Goal: Task Accomplishment & Management: Manage account settings

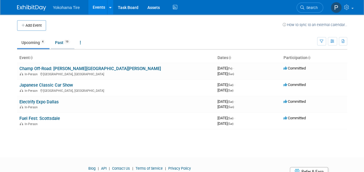
click at [61, 43] on link "Past 19" at bounding box center [63, 42] width 24 height 11
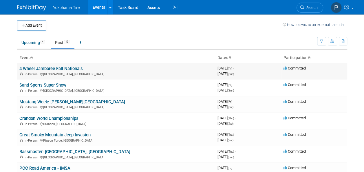
click at [55, 67] on link "4 Wheel Jamboree Fall Nationals" at bounding box center [50, 68] width 63 height 5
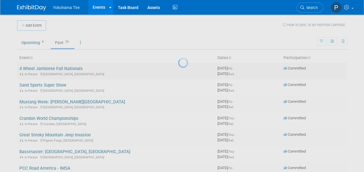
click at [178, 67] on div at bounding box center [182, 86] width 8 height 172
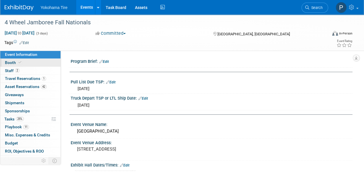
click at [19, 66] on link "Booth" at bounding box center [30, 63] width 60 height 8
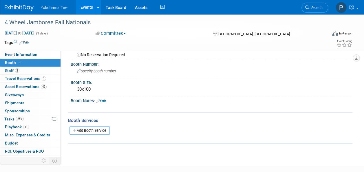
scroll to position [79, 0]
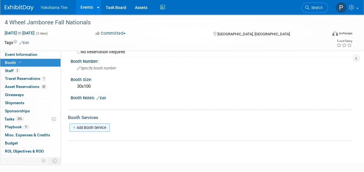
click at [104, 125] on link "Add Booth Service" at bounding box center [89, 127] width 40 height 8
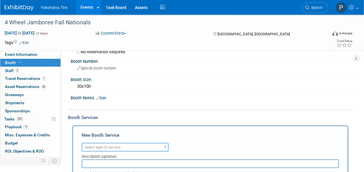
scroll to position [0, 0]
click at [115, 150] on span "Select type of service" at bounding box center [125, 147] width 86 height 8
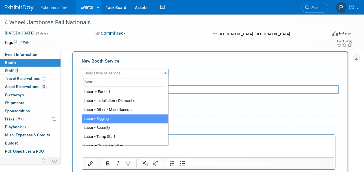
scroll to position [65, 0]
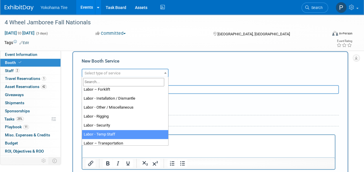
select select "21"
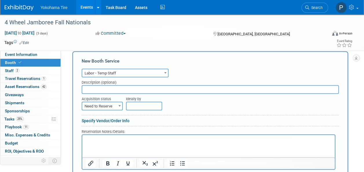
click at [93, 86] on input "text" at bounding box center [210, 89] width 257 height 9
click at [109, 108] on span "Need to Reserve" at bounding box center [102, 106] width 40 height 8
select select "2"
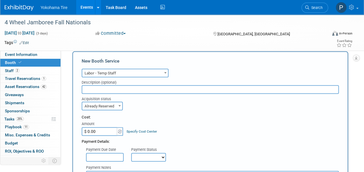
click at [102, 131] on input "$ 0.00" at bounding box center [100, 131] width 36 height 9
click at [102, 131] on input "$ 3,761.28" at bounding box center [100, 131] width 36 height 9
type input "$ 3,761.28"
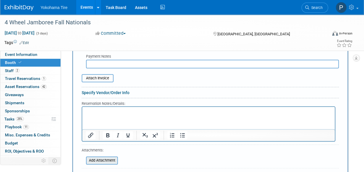
scroll to position [325, 0]
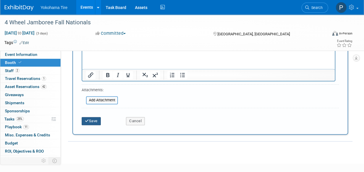
click at [89, 122] on button "Save" at bounding box center [91, 121] width 19 height 8
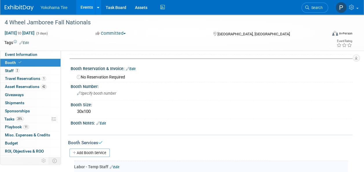
scroll to position [0, 0]
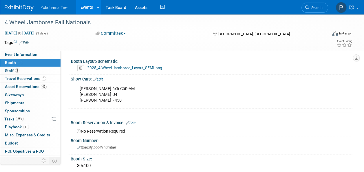
click at [23, 62] on link "Booth" at bounding box center [30, 63] width 60 height 8
click at [98, 8] on icon at bounding box center [98, 8] width 2 height 4
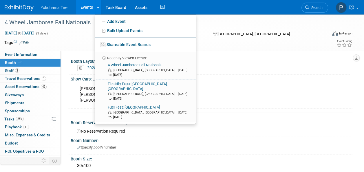
click at [91, 10] on link "Events" at bounding box center [86, 7] width 21 height 14
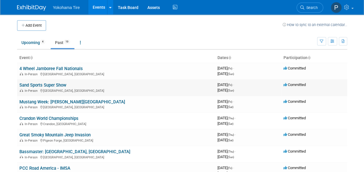
click at [50, 85] on link "Sand Sports Super Show" at bounding box center [42, 84] width 47 height 5
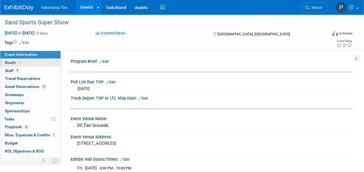
click at [35, 62] on link "Booth" at bounding box center [30, 63] width 60 height 8
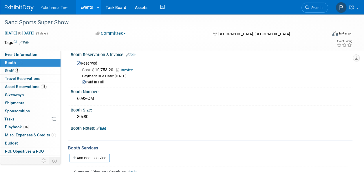
scroll to position [77, 0]
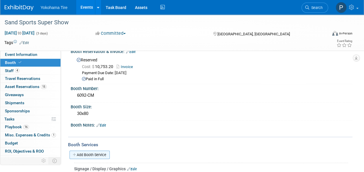
click at [99, 150] on link "Add Booth Service" at bounding box center [89, 154] width 40 height 8
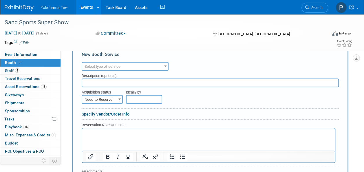
scroll to position [185, 0]
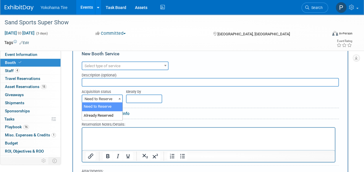
click at [119, 98] on span at bounding box center [120, 99] width 6 height 8
click at [113, 96] on span "Need to Reserve" at bounding box center [102, 99] width 40 height 8
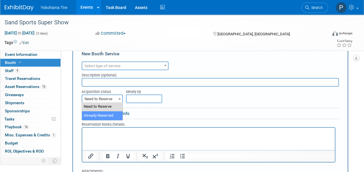
select select "2"
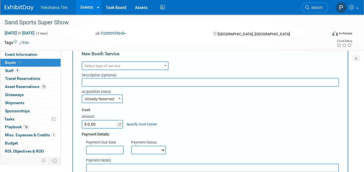
click at [105, 127] on input "$ 0.00" at bounding box center [100, 124] width 36 height 9
type input "$ 3,475.25"
click at [108, 65] on span "Select type of service" at bounding box center [102, 66] width 36 height 4
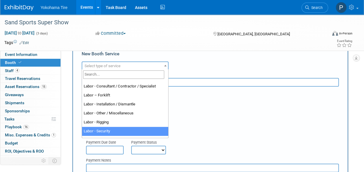
scroll to position [77, 0]
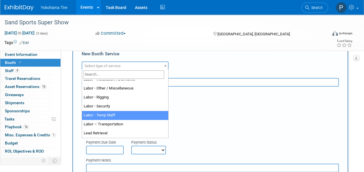
select select "21"
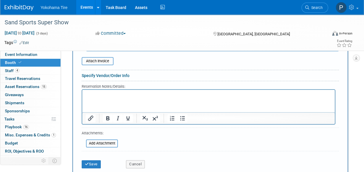
scroll to position [307, 0]
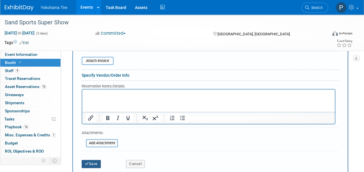
click at [95, 161] on button "Save" at bounding box center [91, 164] width 19 height 8
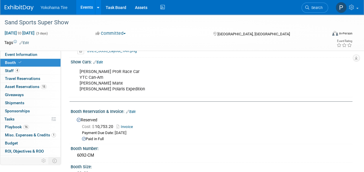
scroll to position [0, 0]
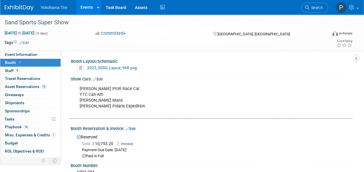
click at [95, 163] on div "Booth Number:" at bounding box center [212, 164] width 282 height 7
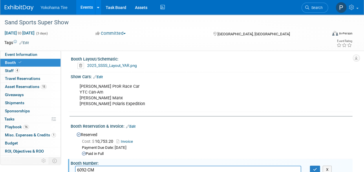
scroll to position [2, 0]
click at [68, 123] on div "Booth Reservation & Invoice: Edit Reserved Cost: $ 10,753.20 Invoice Payment Du…" at bounding box center [210, 140] width 284 height 37
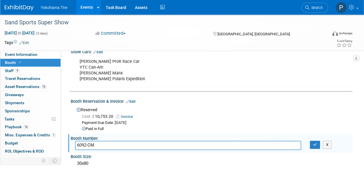
scroll to position [28, 0]
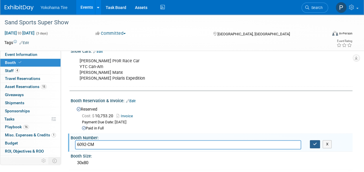
click at [318, 142] on button "button" at bounding box center [315, 144] width 10 height 8
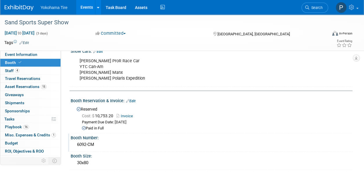
click at [61, 5] on span "Yokohama Tire" at bounding box center [54, 7] width 27 height 5
click at [107, 7] on link "Task Board" at bounding box center [115, 7] width 29 height 14
